Goal: Task Accomplishment & Management: Manage account settings

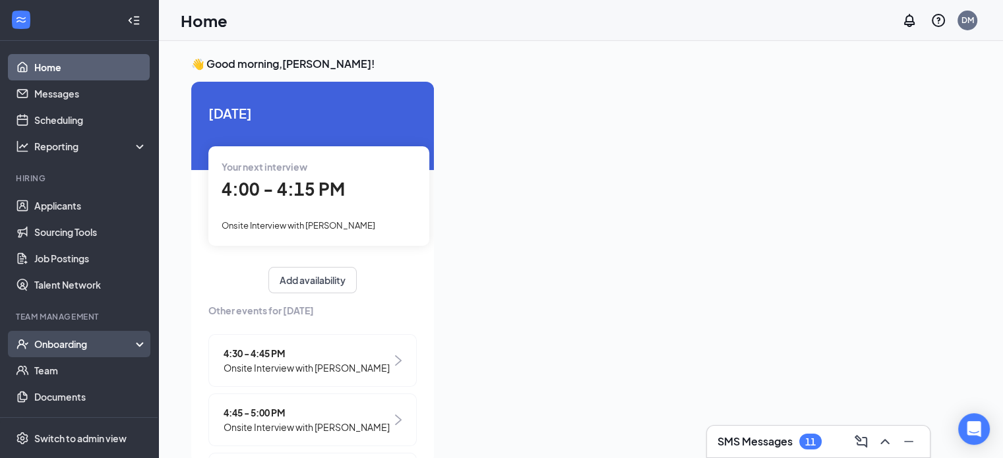
click at [105, 341] on div "Onboarding" at bounding box center [85, 344] width 102 height 13
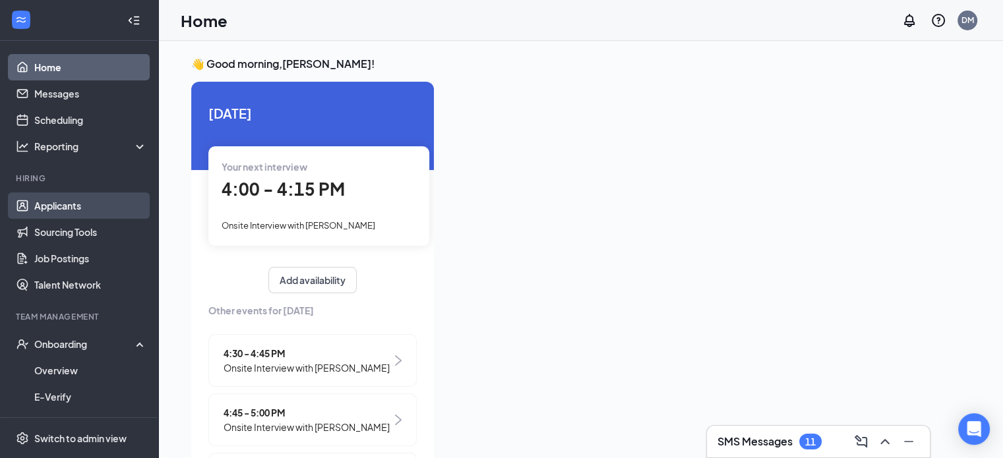
click at [107, 208] on link "Applicants" at bounding box center [90, 206] width 113 height 26
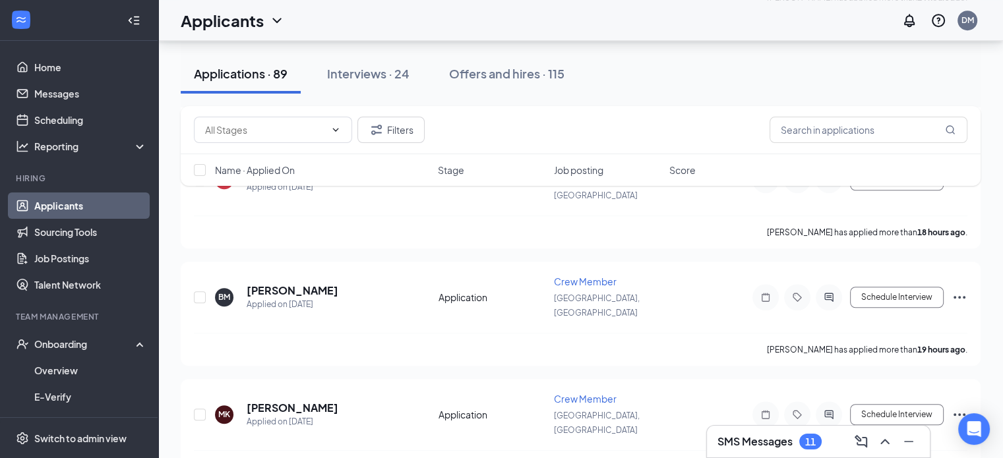
scroll to position [989, 0]
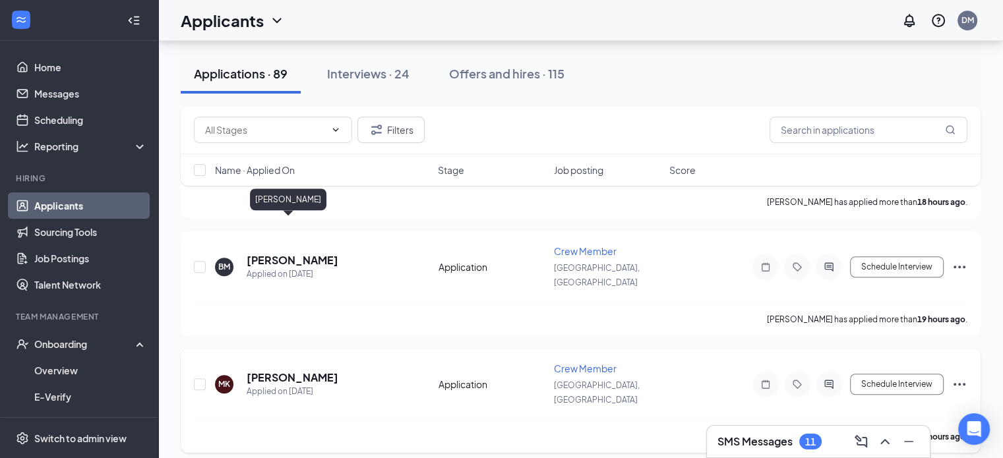
click at [280, 370] on h5 "[PERSON_NAME]" at bounding box center [293, 377] width 92 height 15
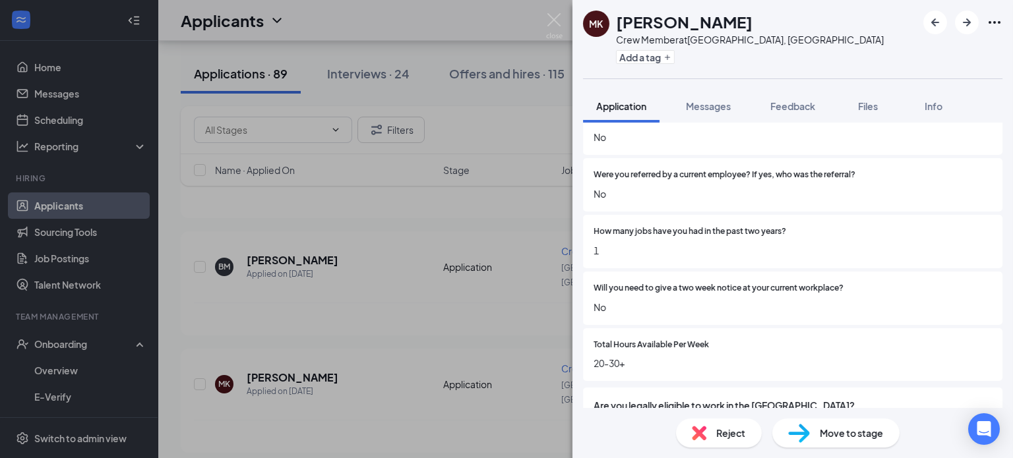
scroll to position [918, 0]
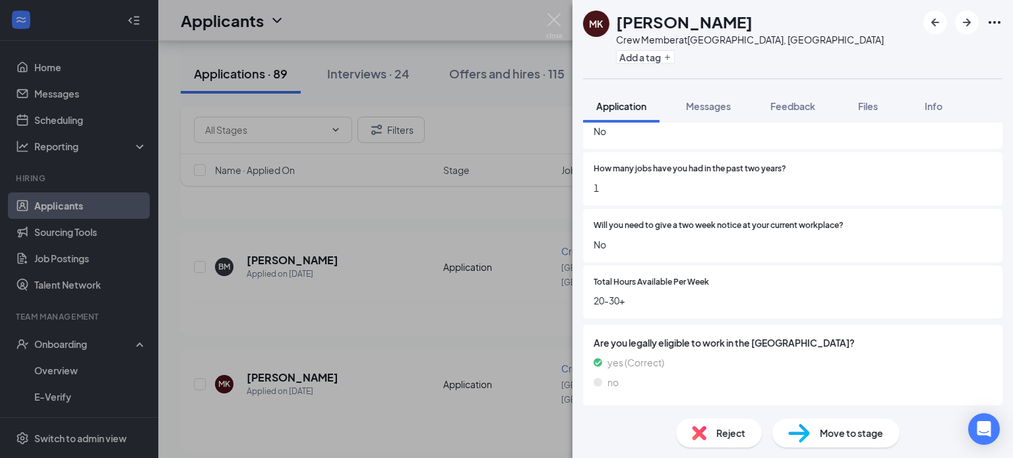
click at [723, 433] on span "Reject" at bounding box center [731, 433] width 29 height 15
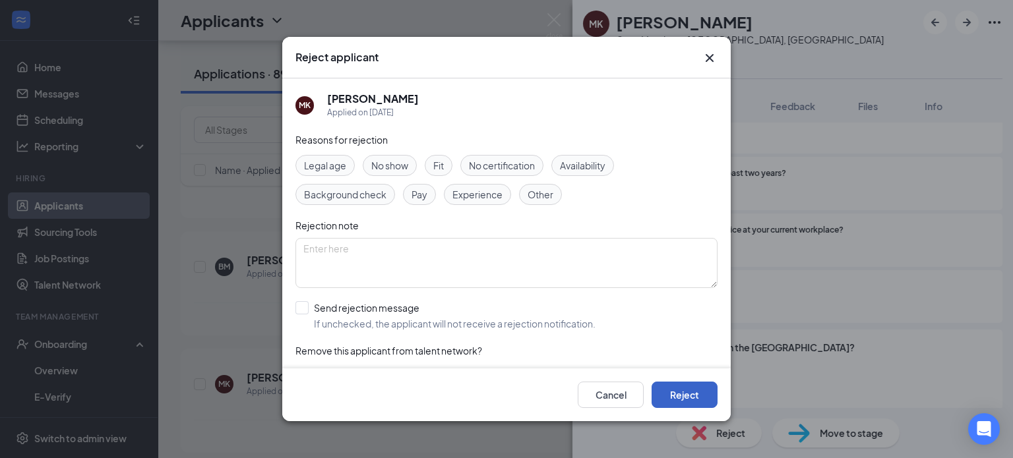
click at [668, 399] on button "Reject" at bounding box center [684, 395] width 66 height 26
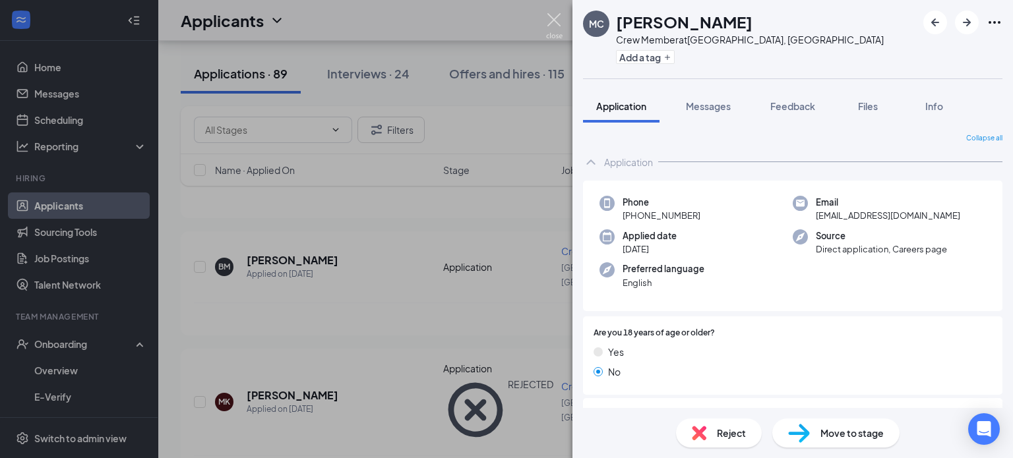
click at [548, 19] on img at bounding box center [554, 26] width 16 height 26
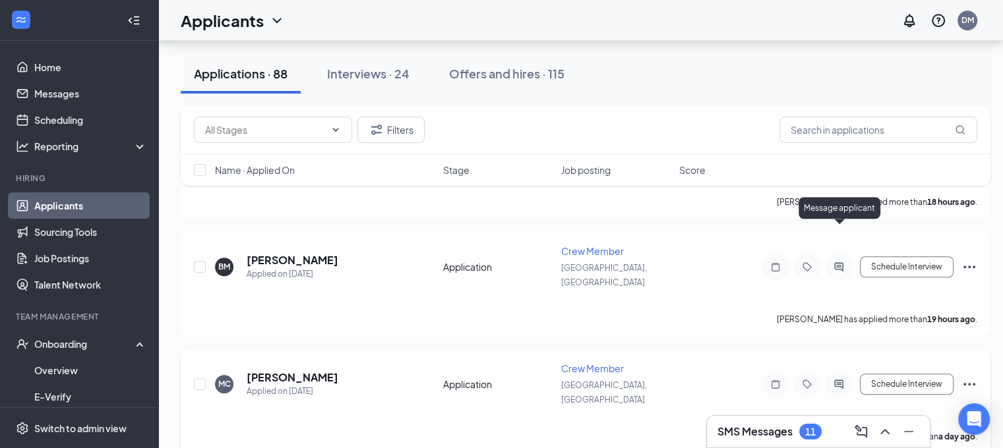
click at [831, 379] on icon "ActiveChat" at bounding box center [839, 384] width 16 height 11
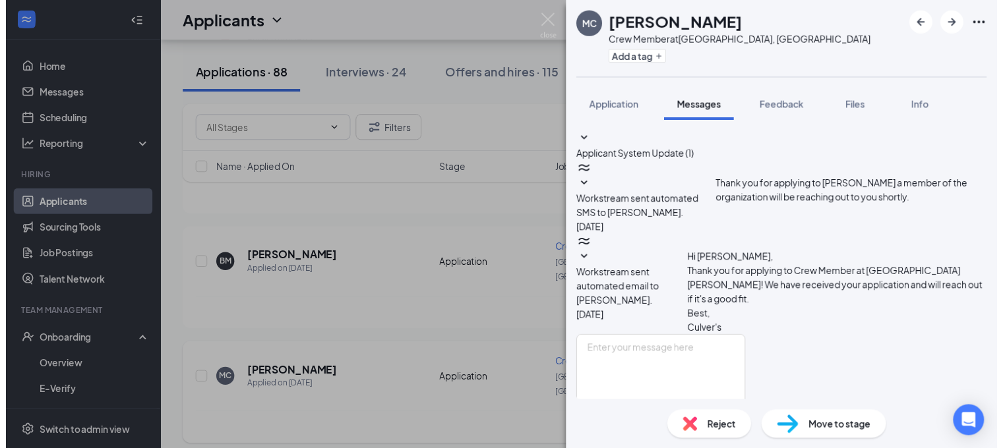
scroll to position [22, 0]
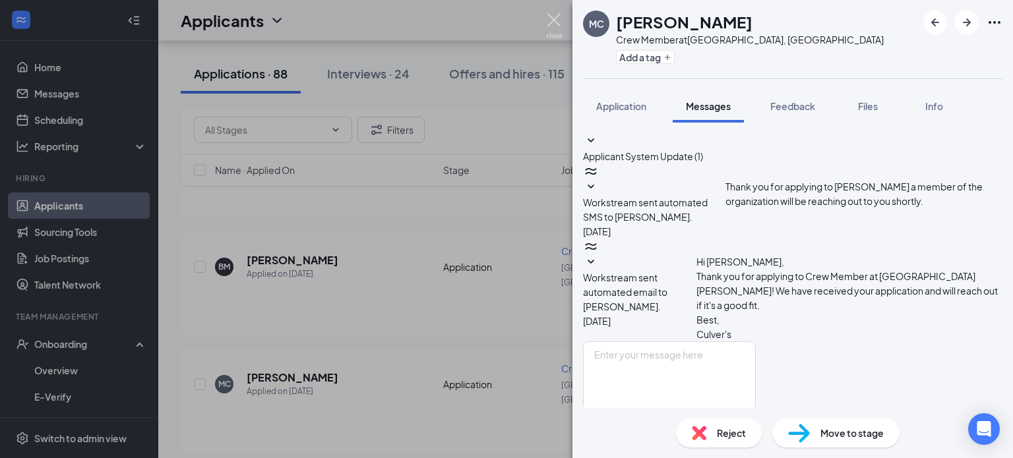
click at [556, 16] on img at bounding box center [554, 26] width 16 height 26
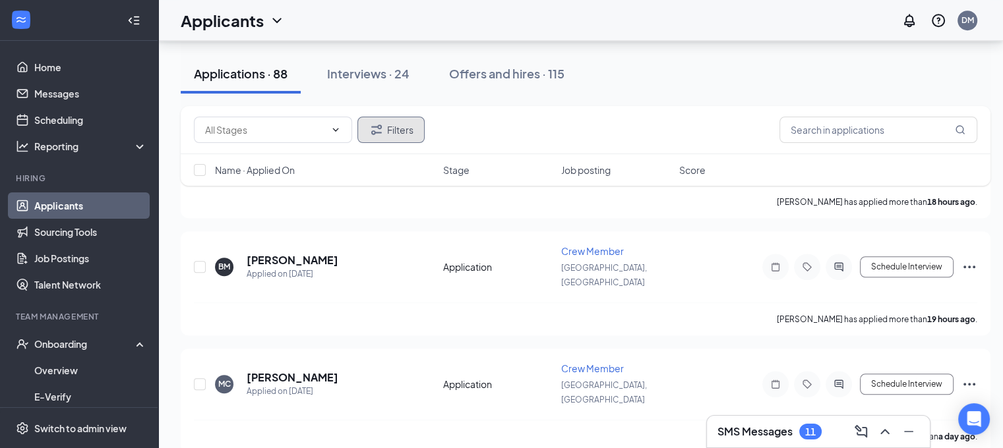
click at [394, 129] on button "Filters" at bounding box center [390, 130] width 67 height 26
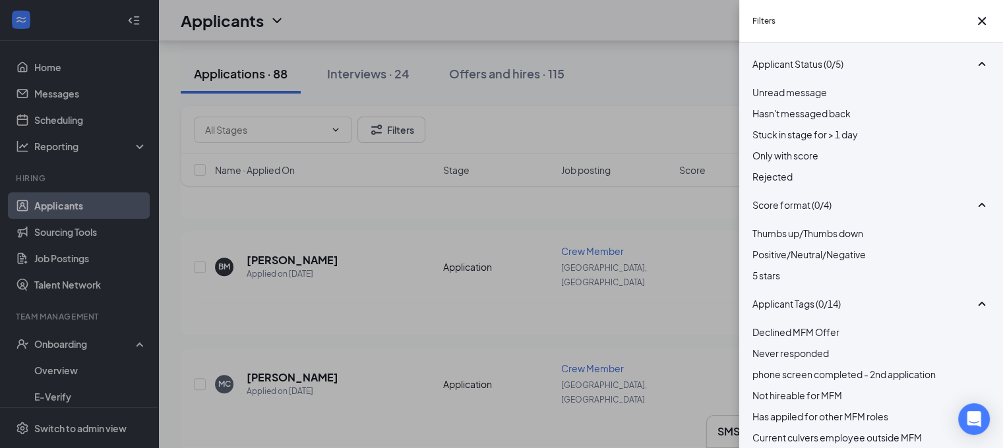
click at [761, 169] on div at bounding box center [870, 169] width 237 height 0
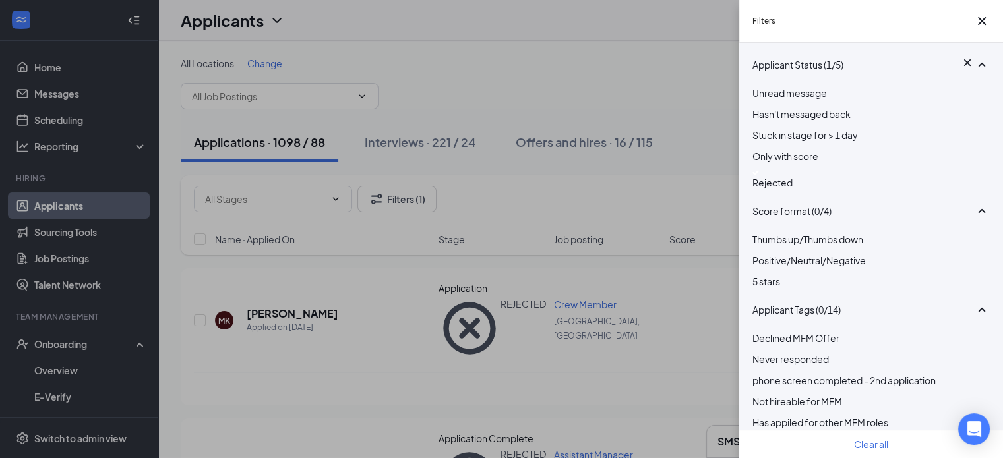
click at [601, 173] on div "Filters Applicant Status (1/5) Unread message Hasn't messaged back Stuck in sta…" at bounding box center [501, 229] width 1003 height 458
click at [679, 82] on div "Filters Applicant Status (1/5) Unread message Hasn't messaged back Stuck in sta…" at bounding box center [501, 229] width 1003 height 458
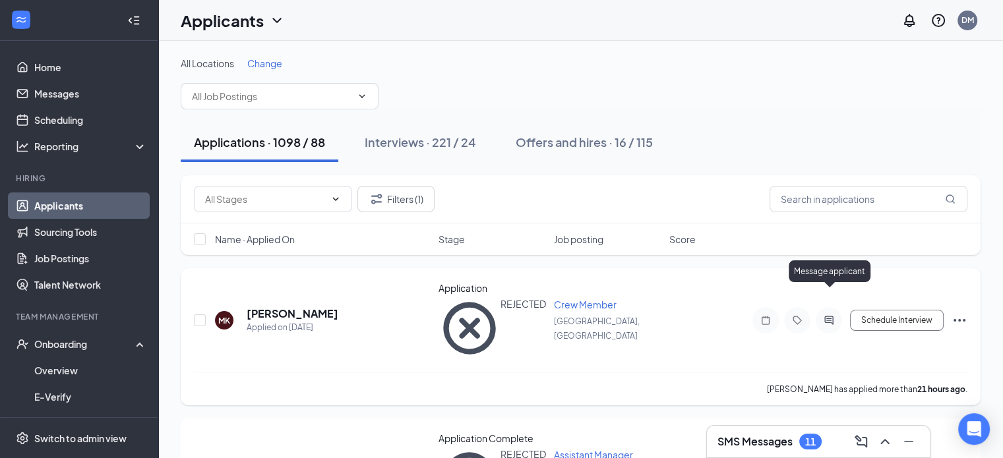
click at [828, 316] on icon "ActiveChat" at bounding box center [828, 320] width 9 height 9
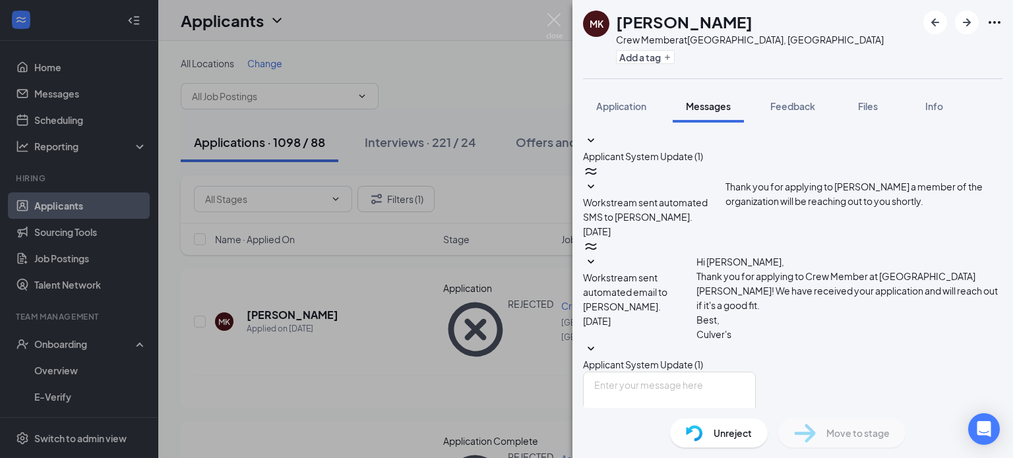
scroll to position [60, 0]
click at [678, 372] on textarea at bounding box center [669, 411] width 173 height 79
click at [612, 175] on div "Applicant System Update (1) Workstream sent automated SMS to [PERSON_NAME]. [DA…" at bounding box center [792, 252] width 419 height 239
click at [755, 372] on textarea "Hello [PERSON_NAME]! thank you for you interest, but for now, we're already ful…" at bounding box center [669, 411] width 173 height 79
type textarea "Hello [PERSON_NAME]! thank you for you interest, but for now, we're already ful…"
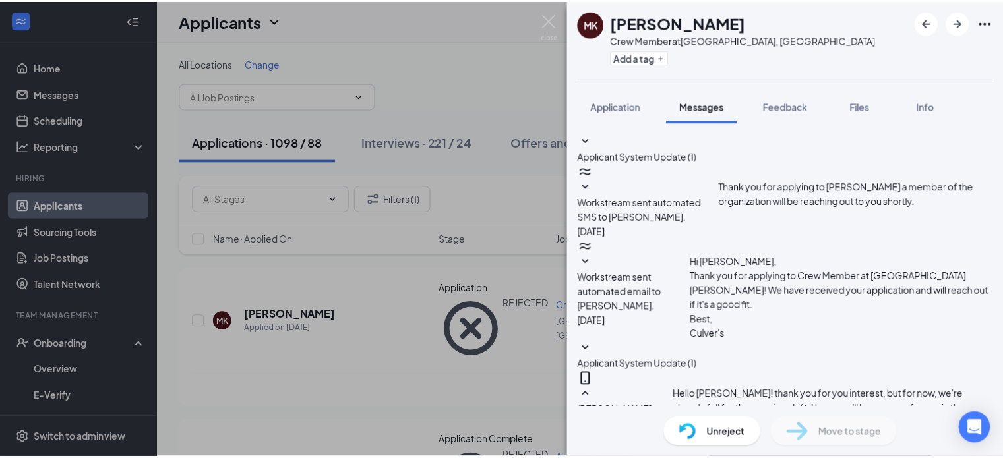
scroll to position [188, 0]
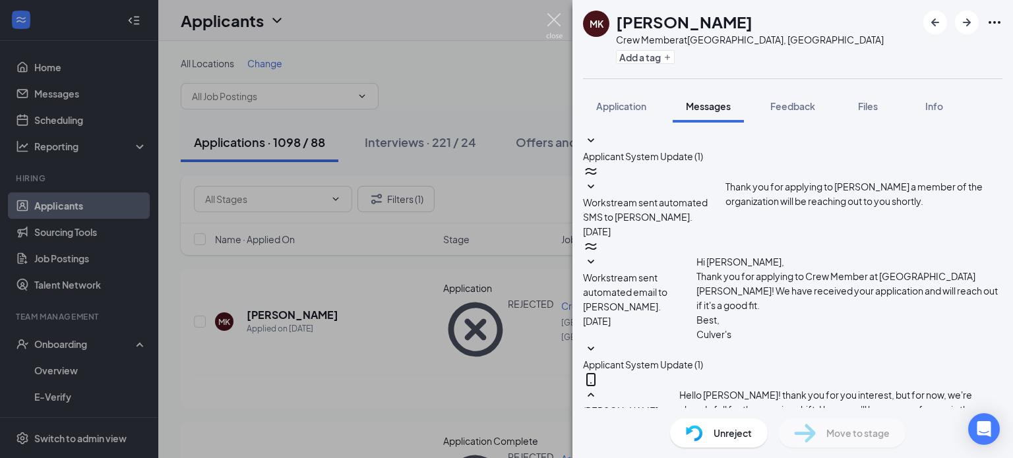
click at [554, 16] on img at bounding box center [554, 26] width 16 height 26
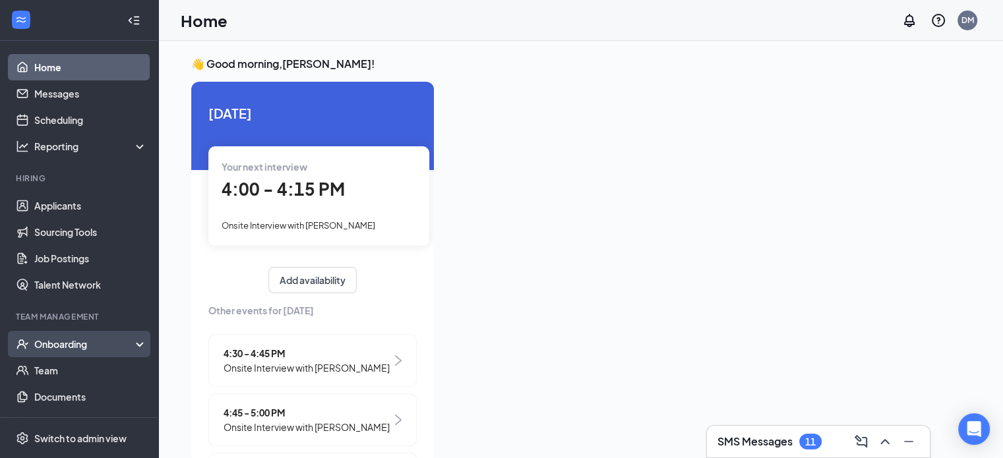
click at [101, 343] on div "Onboarding" at bounding box center [85, 344] width 102 height 13
click at [100, 366] on link "Overview" at bounding box center [90, 370] width 113 height 26
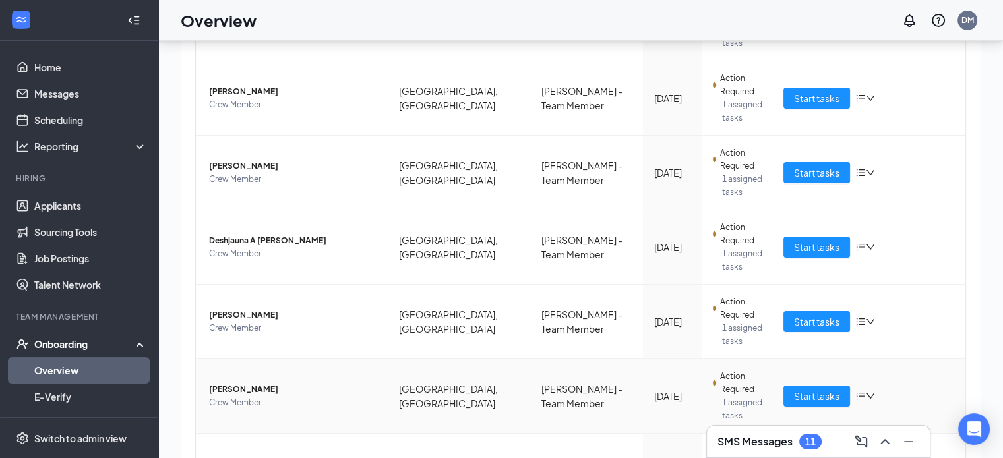
scroll to position [59, 0]
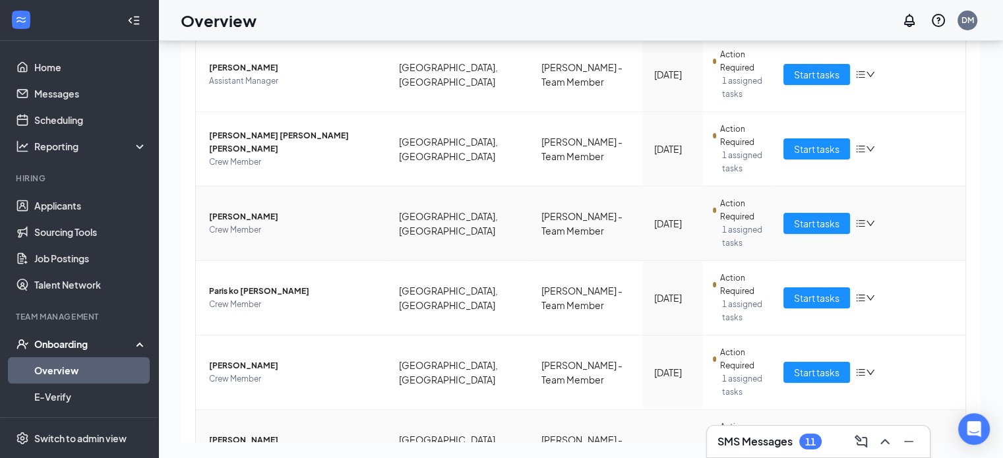
scroll to position [190, 0]
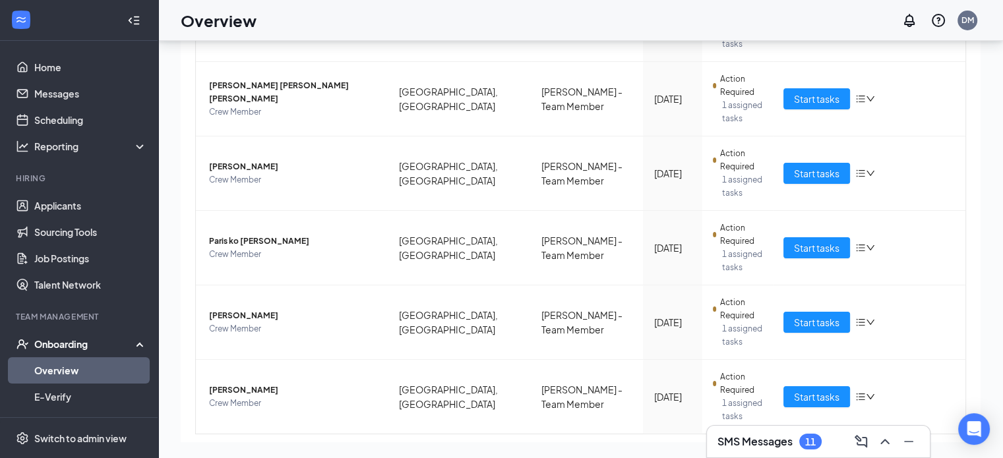
click at [893, 446] on link "1" at bounding box center [903, 456] width 20 height 20
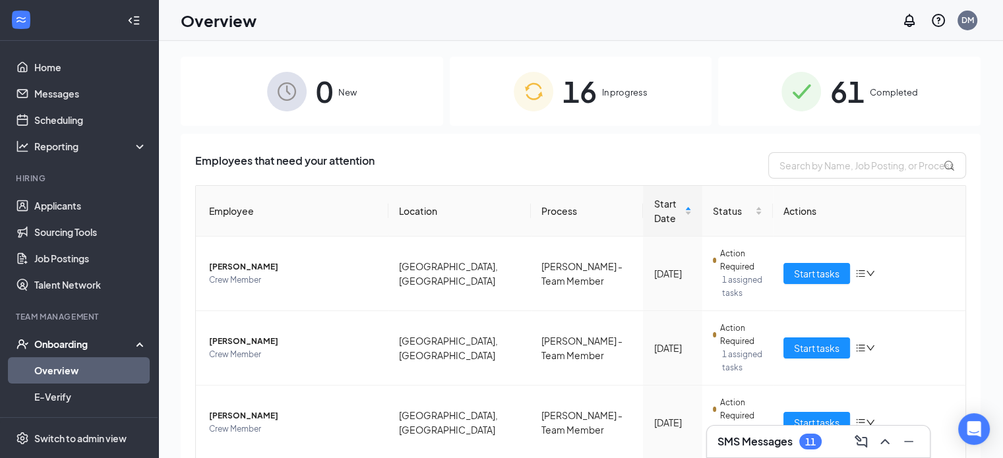
click at [870, 99] on span "Completed" at bounding box center [894, 92] width 48 height 13
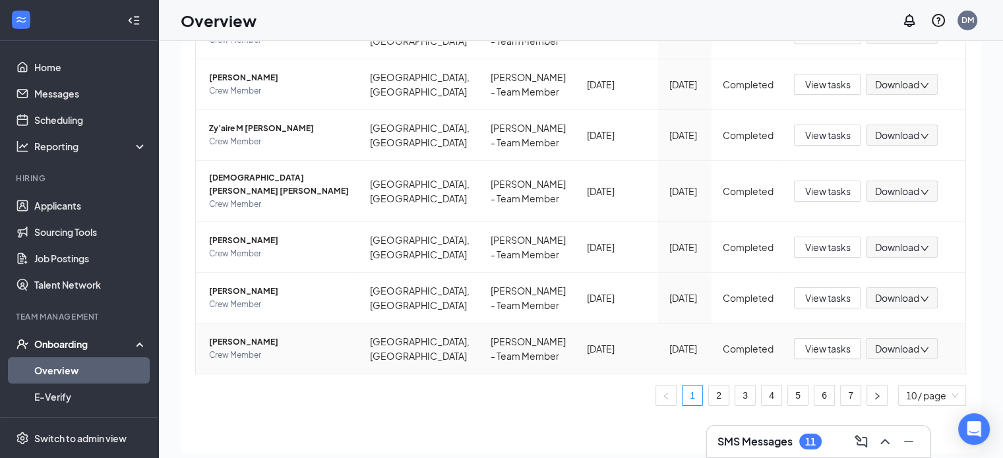
scroll to position [59, 0]
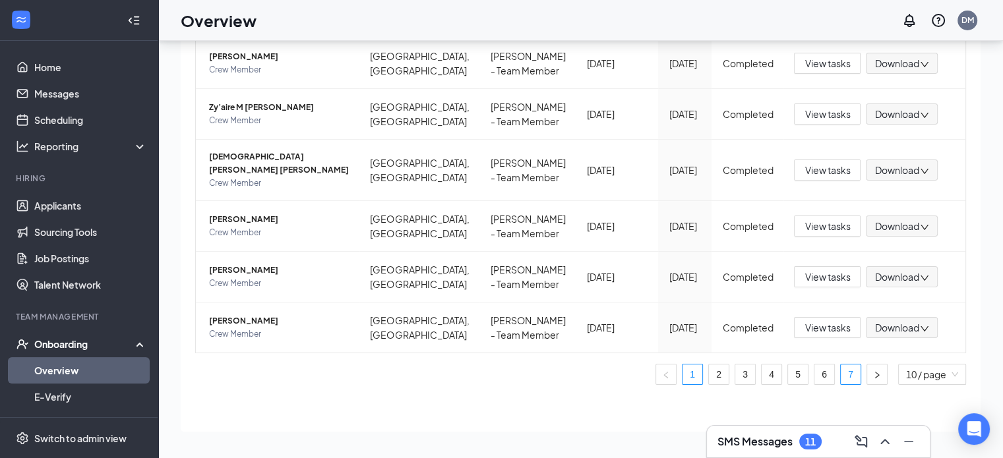
click at [841, 376] on link "7" at bounding box center [851, 375] width 20 height 20
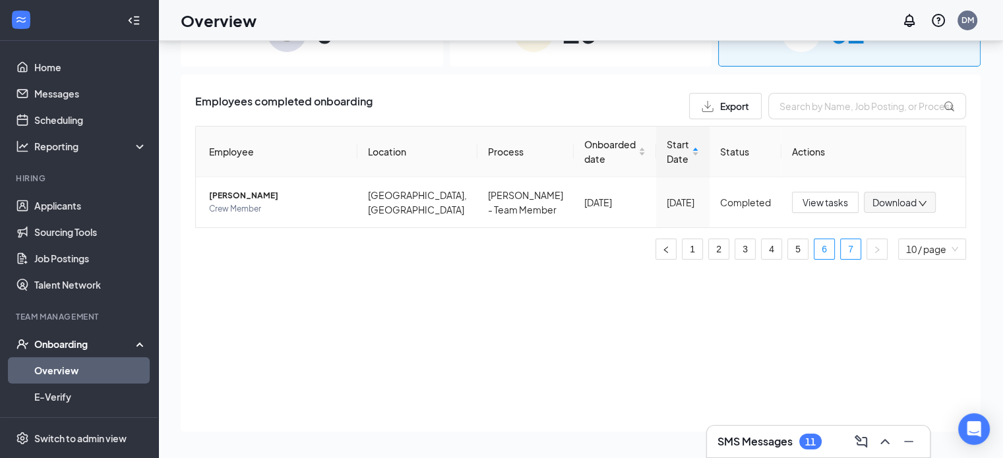
click at [825, 251] on link "6" at bounding box center [824, 249] width 20 height 20
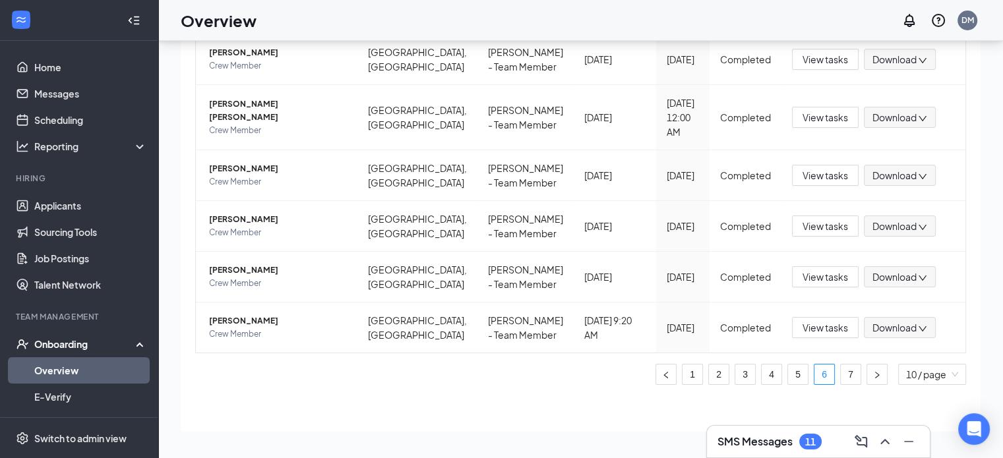
scroll to position [460, 0]
